Goal: Register for event/course

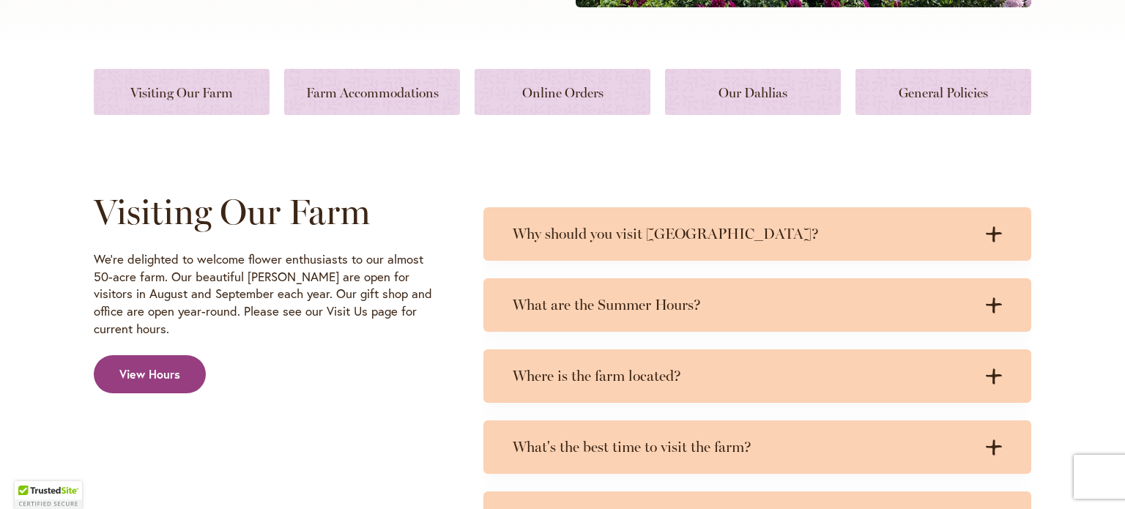
scroll to position [614, 0]
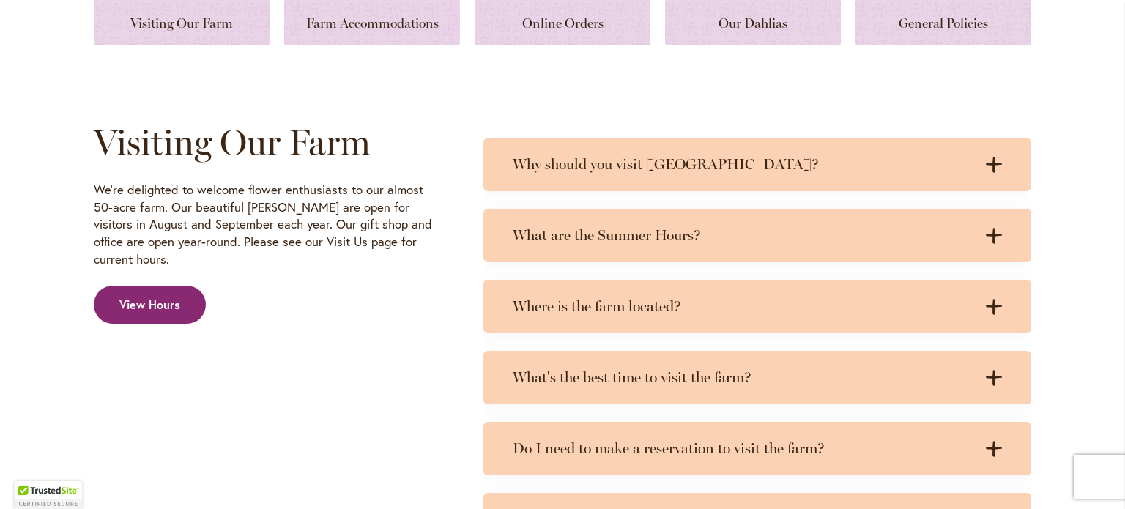
click at [161, 297] on span "View Hours" at bounding box center [149, 305] width 61 height 17
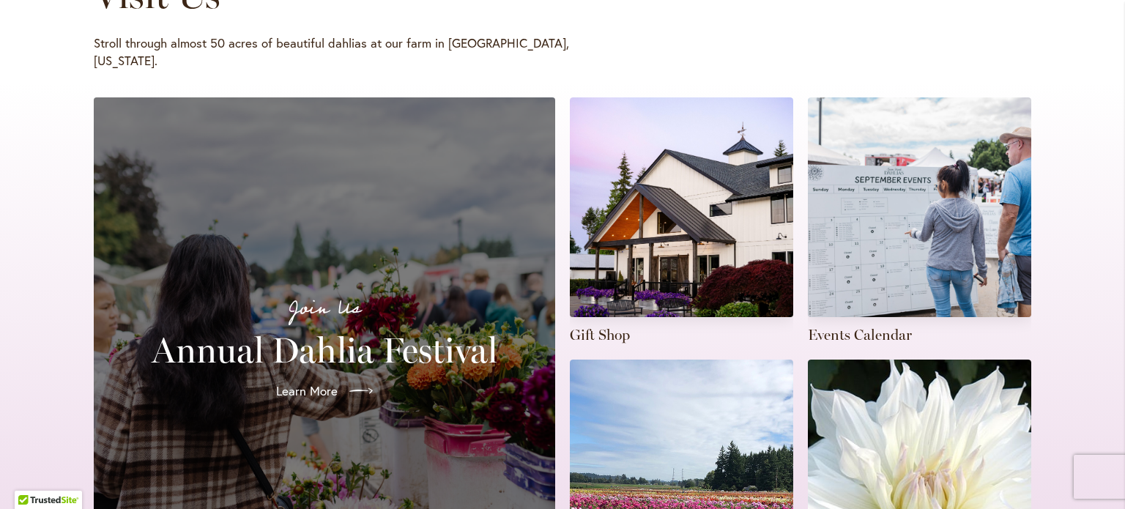
scroll to position [293, 0]
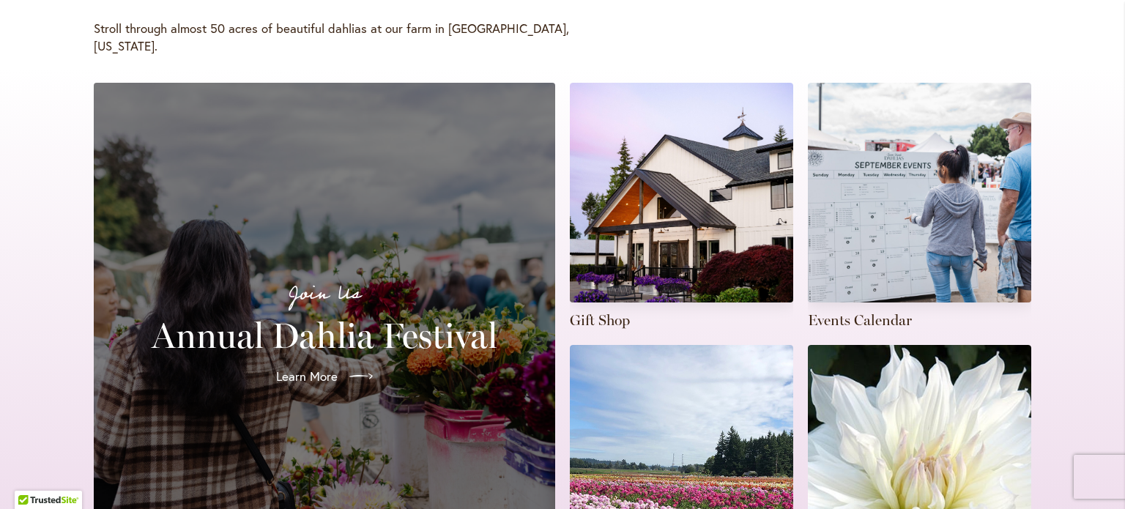
click at [314, 324] on h2 "Annual Dahlia Festival" at bounding box center [324, 335] width 426 height 41
click at [315, 368] on span "Learn More" at bounding box center [306, 377] width 62 height 18
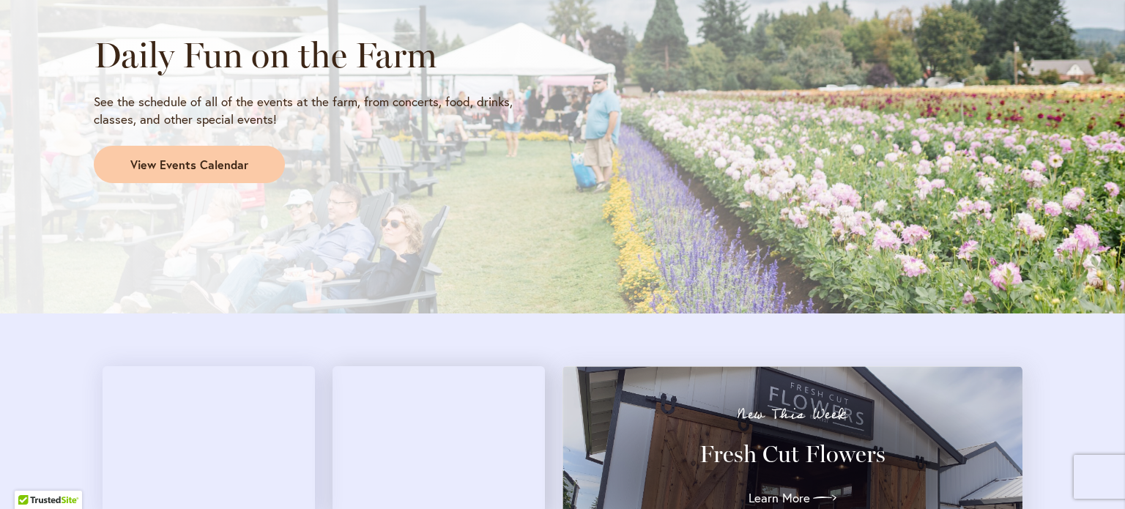
scroll to position [1200, 0]
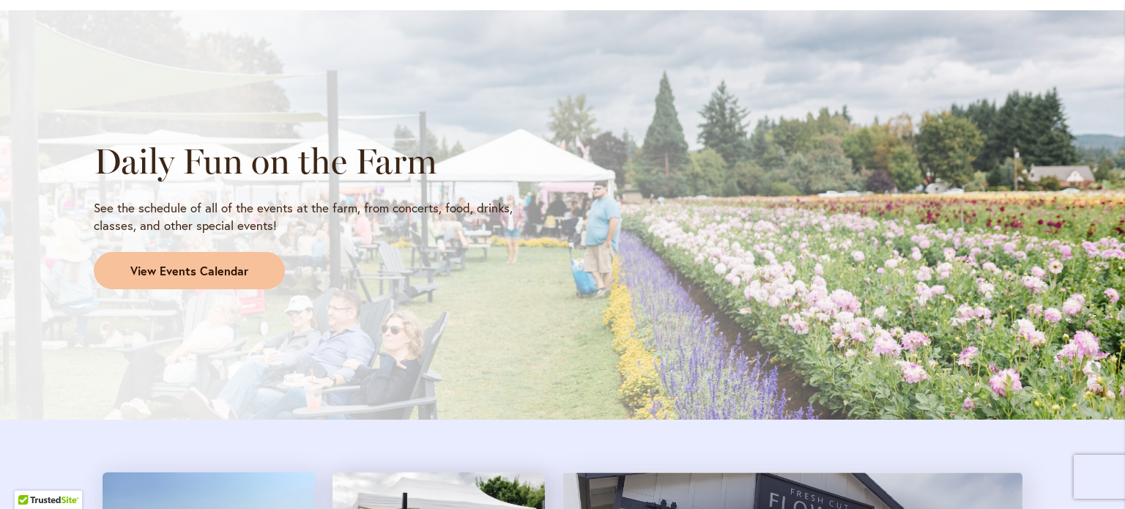
click at [183, 286] on link "View Events Calendar" at bounding box center [189, 271] width 191 height 38
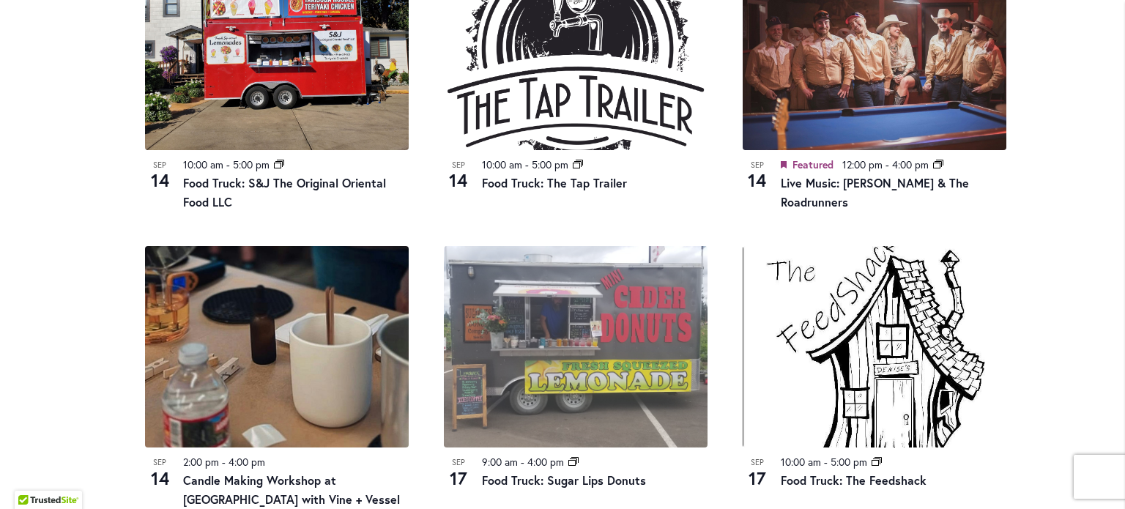
scroll to position [1273, 0]
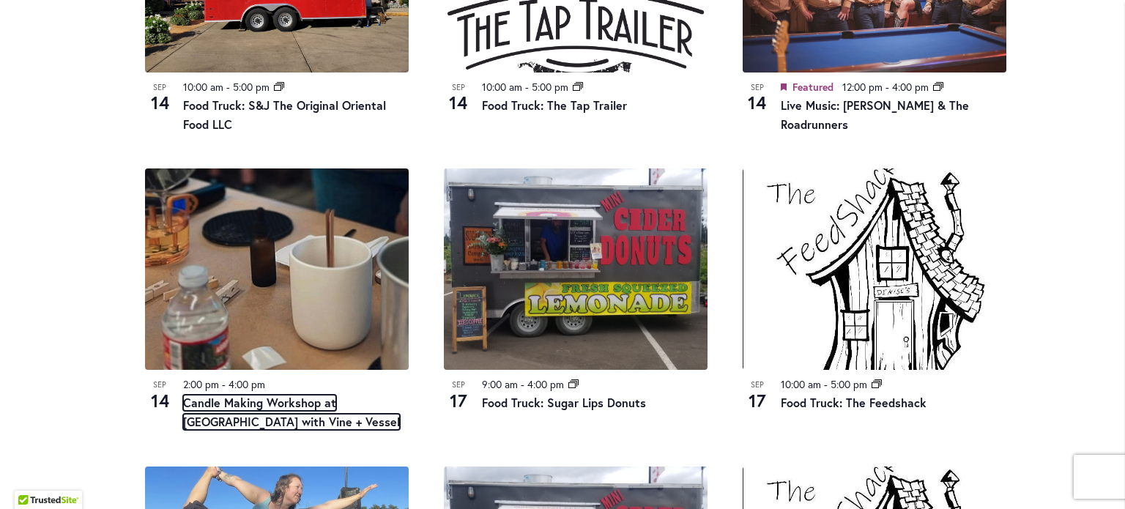
click at [234, 395] on link "Candle Making Workshop at Swan Island Dahlias with Vine + Vessel" at bounding box center [291, 412] width 217 height 35
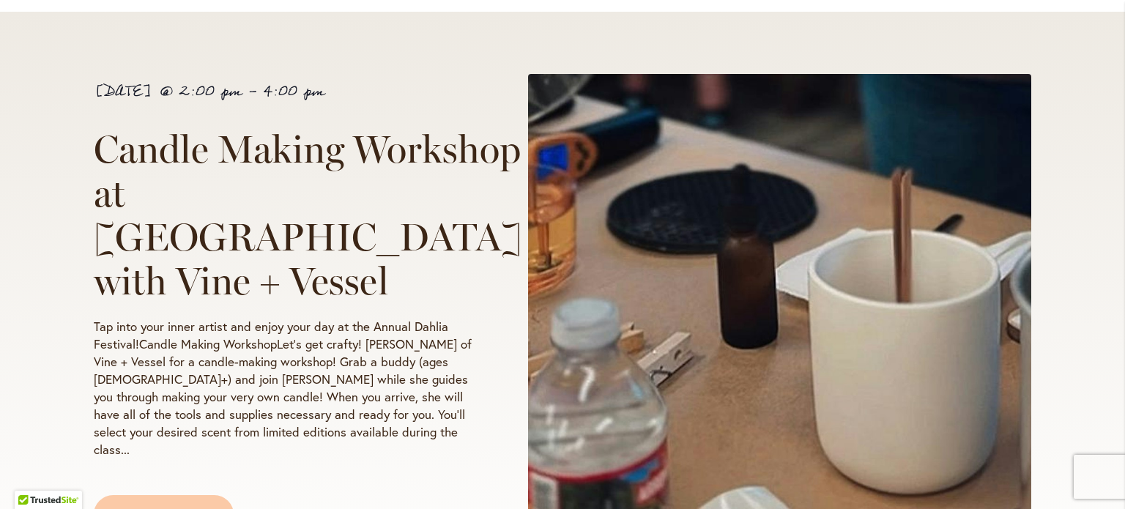
scroll to position [293, 0]
